Goal: Find specific page/section: Find specific page/section

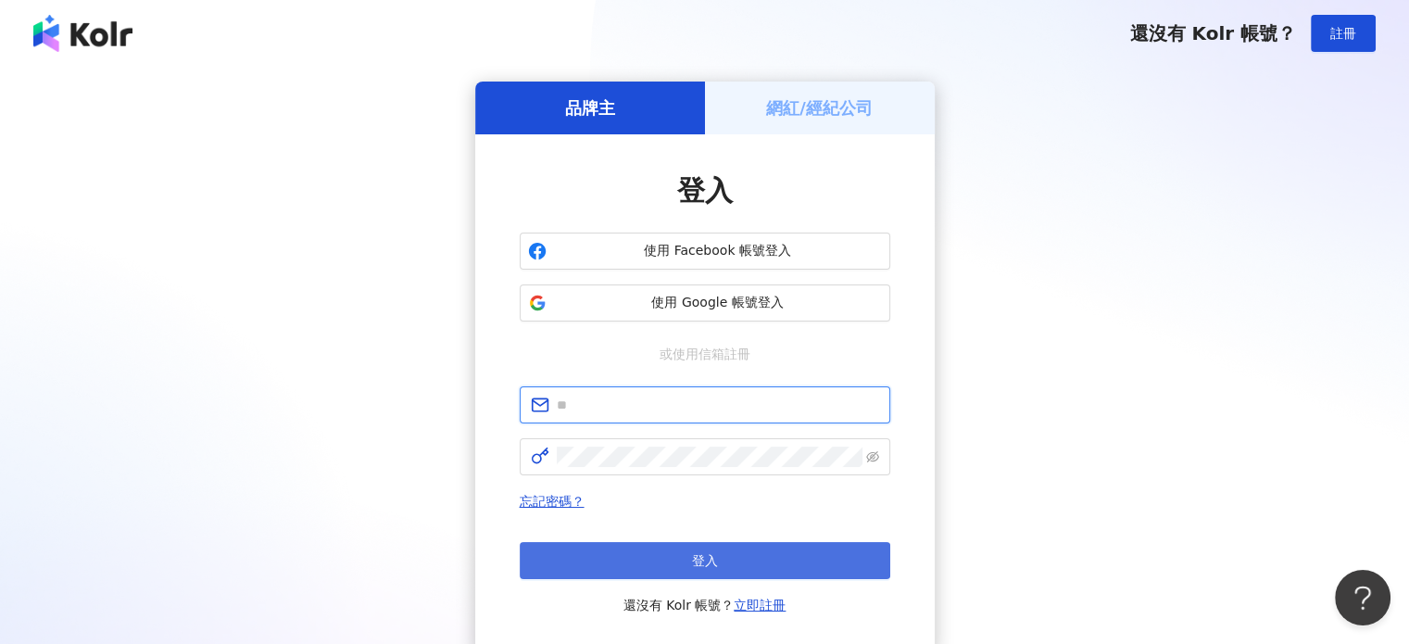
type input "**********"
click at [682, 563] on button "登入" at bounding box center [705, 560] width 371 height 37
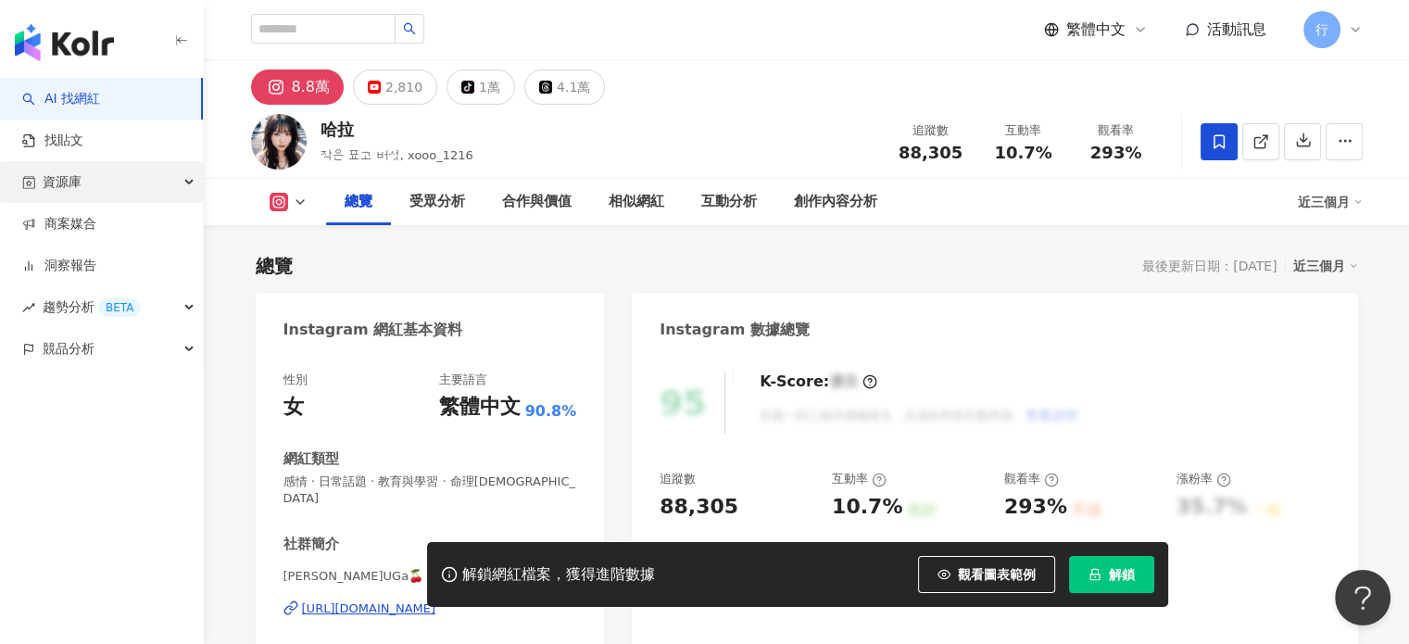
click at [77, 184] on span "資源庫" at bounding box center [62, 182] width 39 height 42
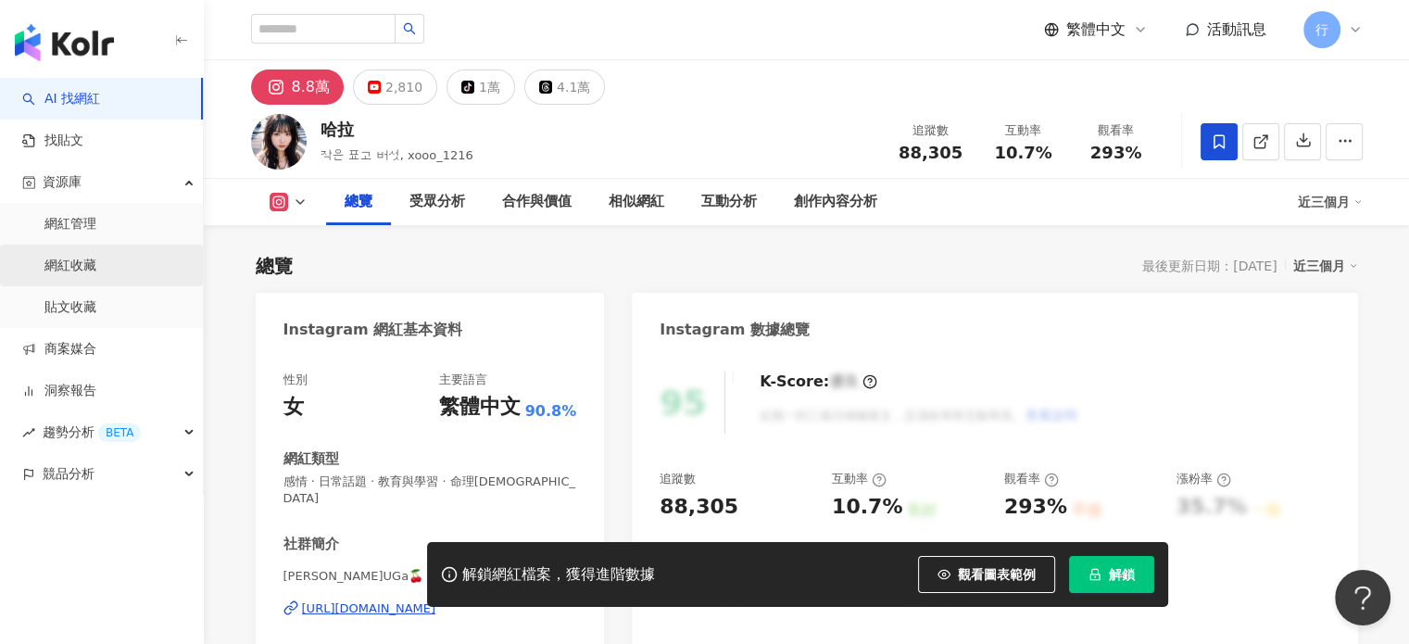
click at [94, 266] on link "網紅收藏" at bounding box center [70, 266] width 52 height 19
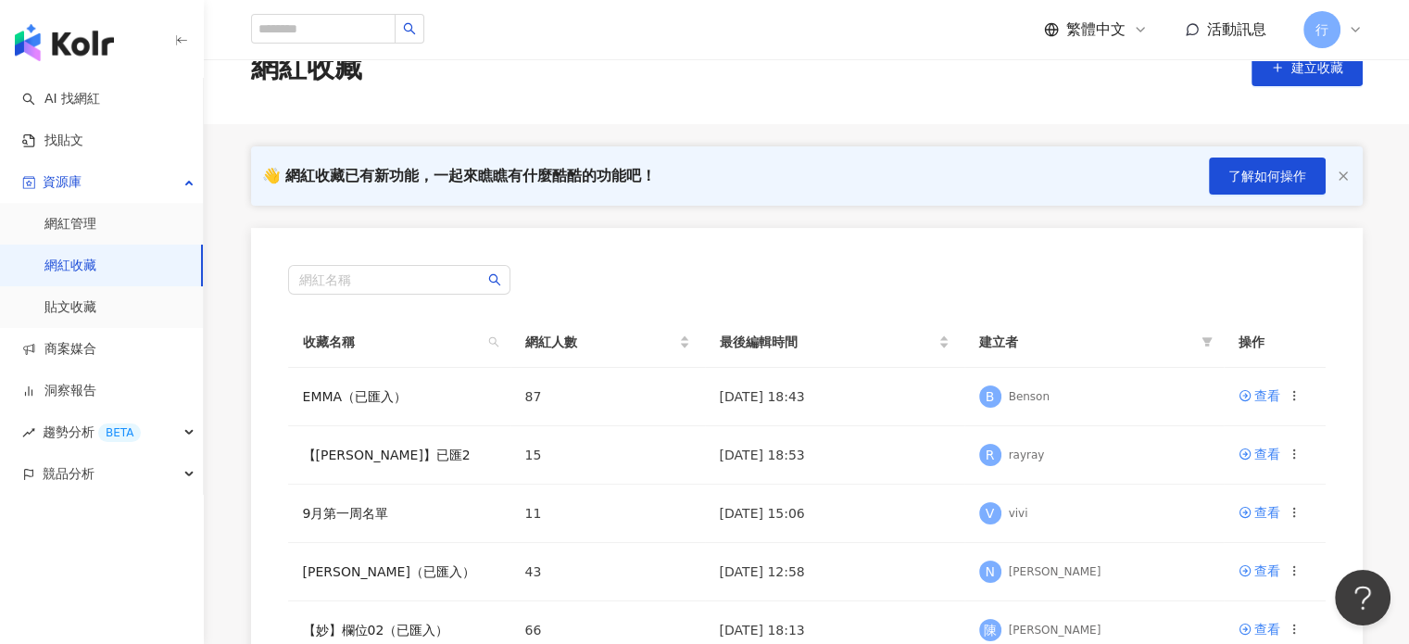
scroll to position [93, 0]
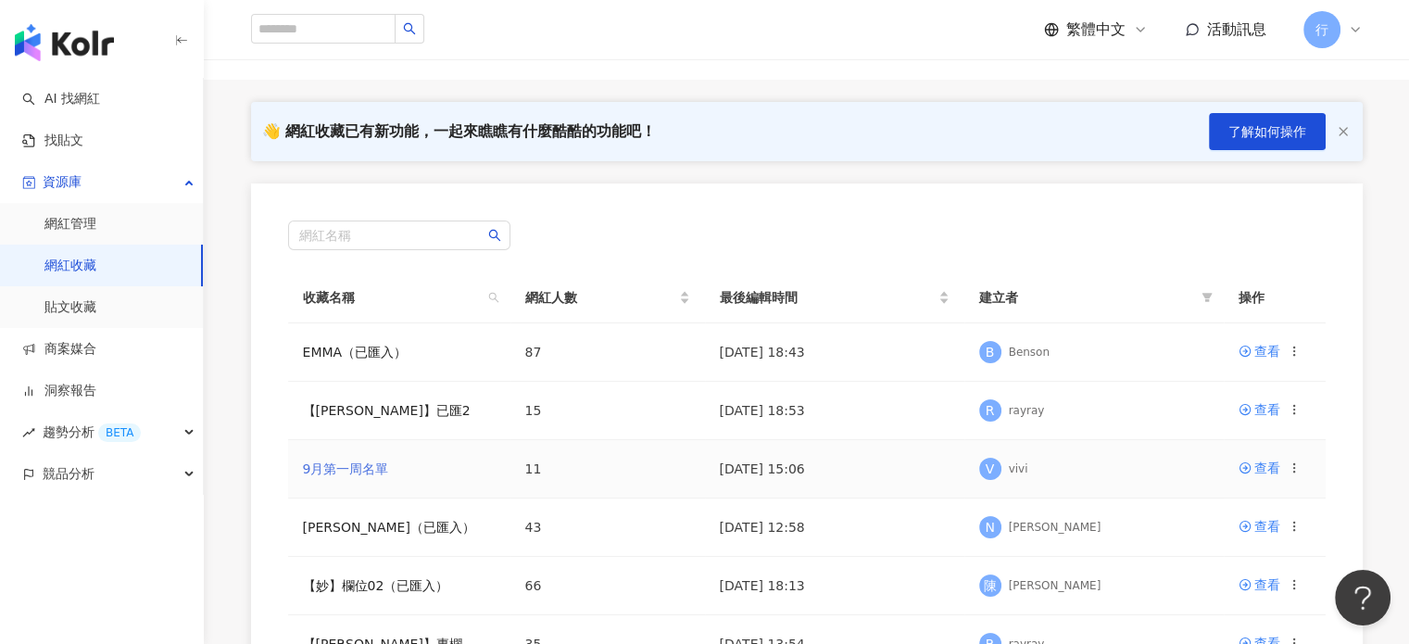
click at [357, 472] on link "9月第一周名單" at bounding box center [346, 468] width 86 height 15
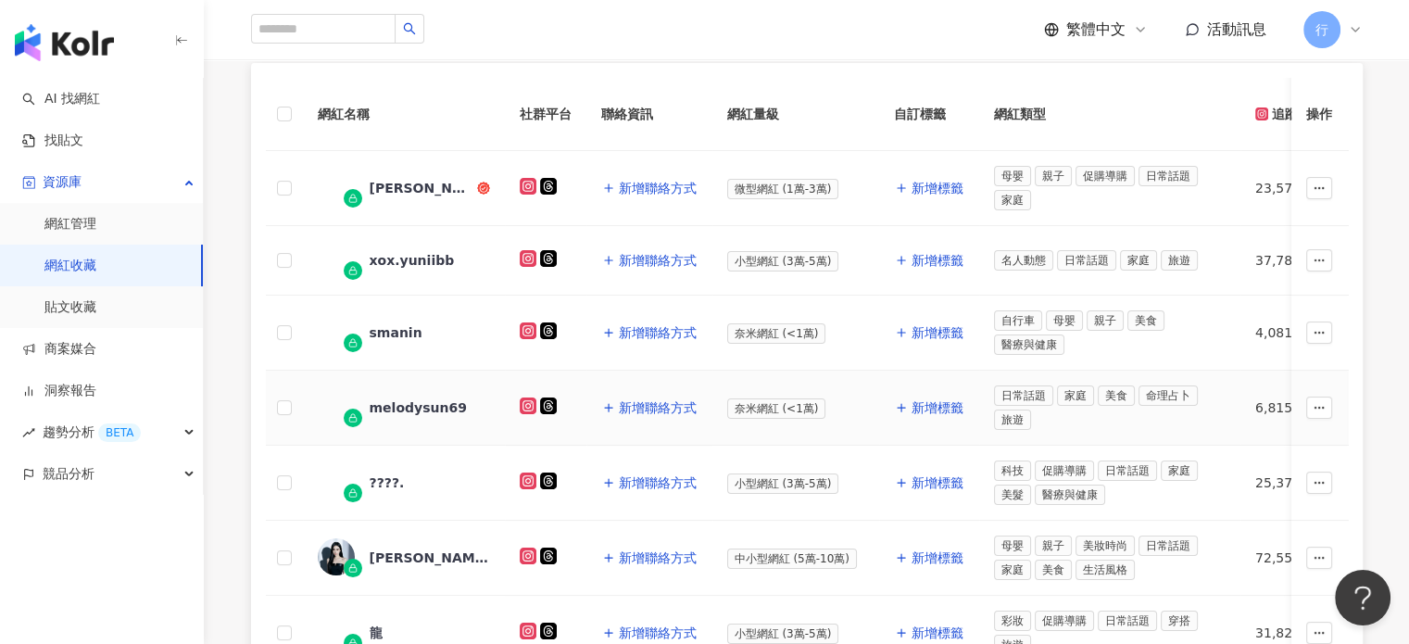
scroll to position [205, 0]
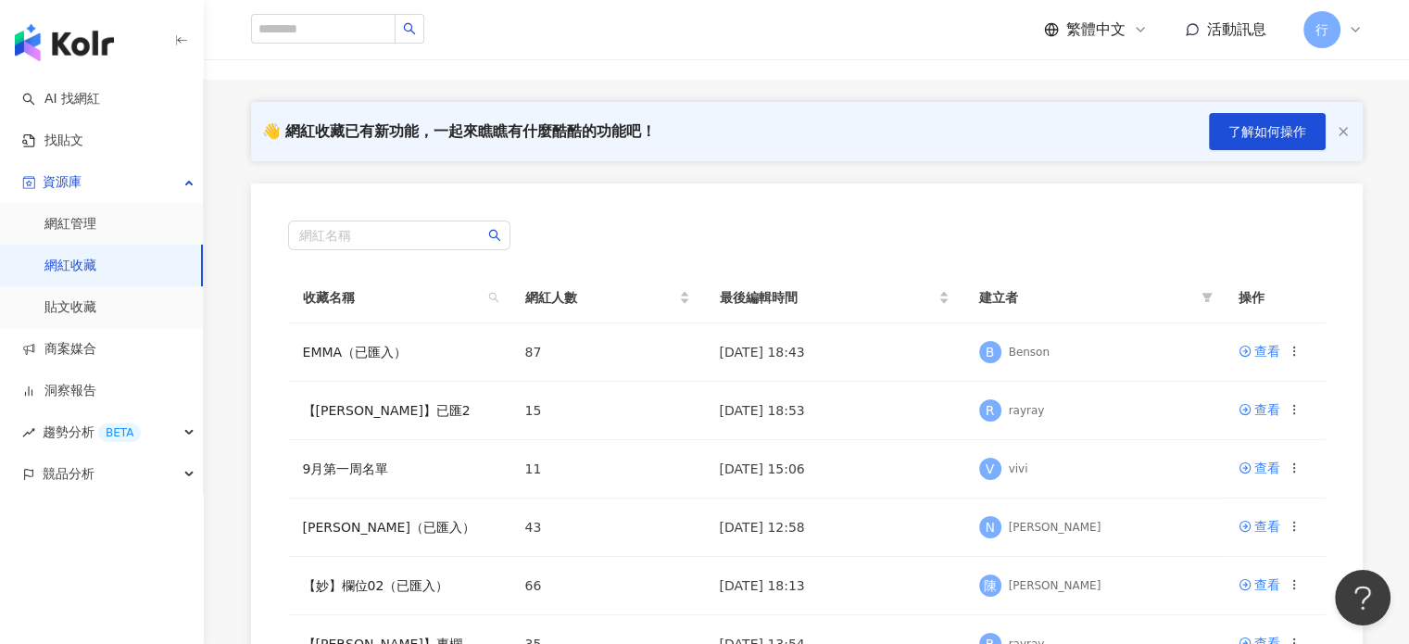
scroll to position [278, 0]
